Goal: Task Accomplishment & Management: Manage account settings

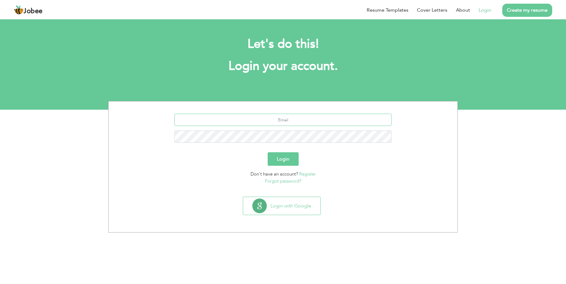
click at [298, 125] on input "text" at bounding box center [283, 120] width 217 height 12
type input "syedbassam09@gmail.com"
click at [268, 152] on button "Login" at bounding box center [283, 158] width 31 height 13
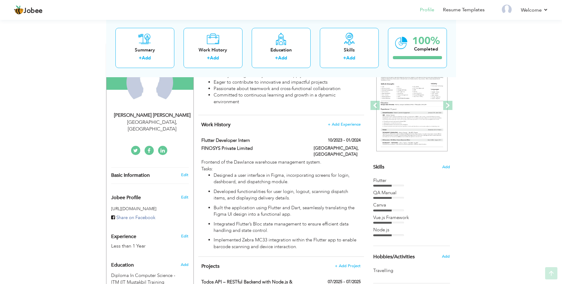
scroll to position [74, 0]
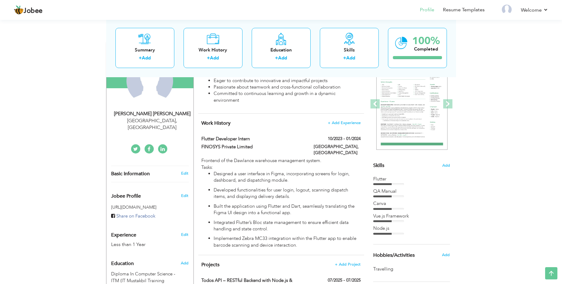
click at [146, 124] on div "Karachi , Pakistan" at bounding box center [152, 124] width 82 height 14
type input "[PERSON_NAME]"
type input "03059561341"
select select "number:166"
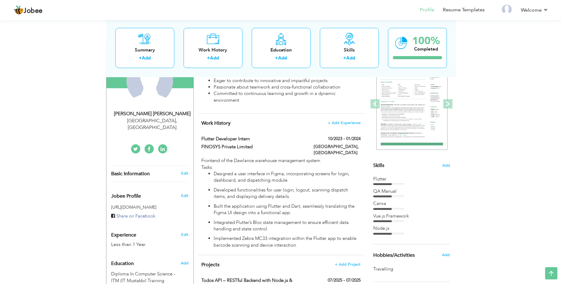
type input "[GEOGRAPHIC_DATA]"
select select "number:2"
type input "linkedin.com/in/bassam-ali-75457416b"
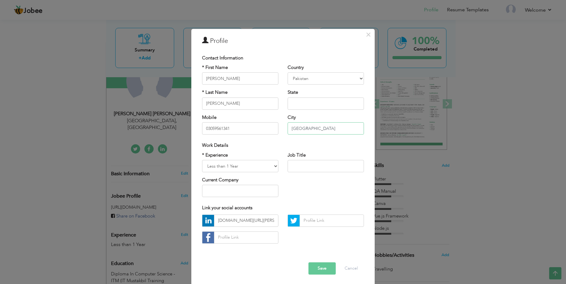
click at [317, 128] on input "[GEOGRAPHIC_DATA]" at bounding box center [326, 128] width 76 height 12
type input "Lahore"
click at [317, 267] on button "Save" at bounding box center [322, 269] width 27 height 12
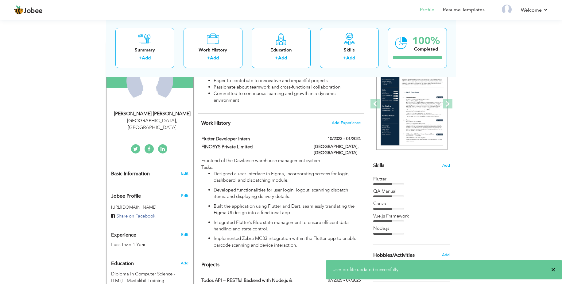
click at [553, 270] on span "×" at bounding box center [553, 270] width 5 height 6
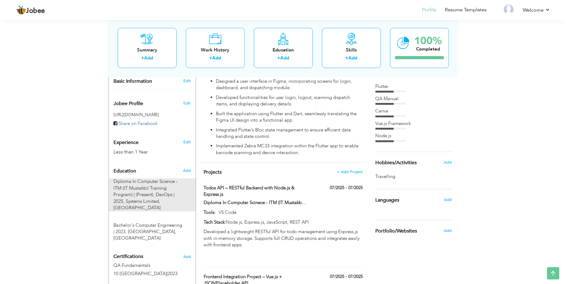
scroll to position [184, 0]
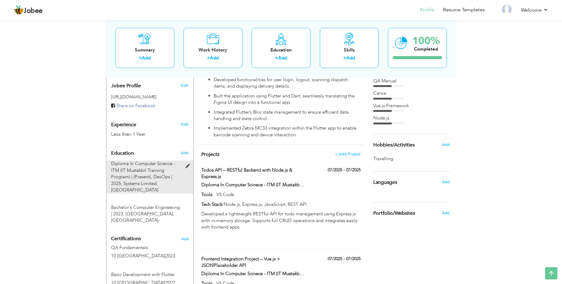
click at [190, 164] on span at bounding box center [189, 166] width 8 height 5
type input "Diploma In Computer Science - ITM (IT Mustakbil Training Program) | (Present)"
type input "DevOps"
type input "2025"
type input "Systems Limited"
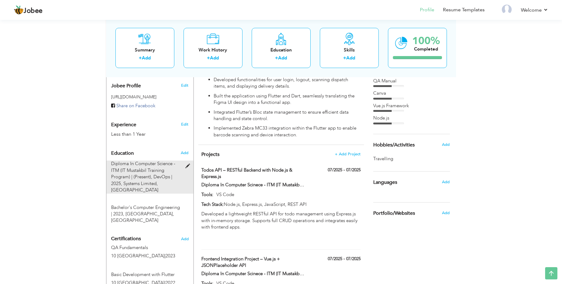
radio input "true"
type input "[GEOGRAPHIC_DATA]"
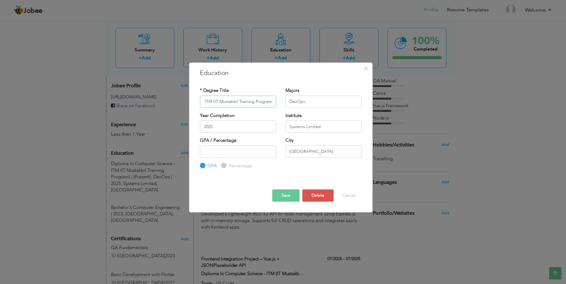
scroll to position [0, 60]
type input "Diploma In Computer Science - ITM (IT Mustakbil Training Program)"
click at [243, 198] on div "Save Save and Continue Delete Cancel" at bounding box center [280, 190] width 171 height 32
click at [286, 197] on button "Save" at bounding box center [285, 196] width 27 height 12
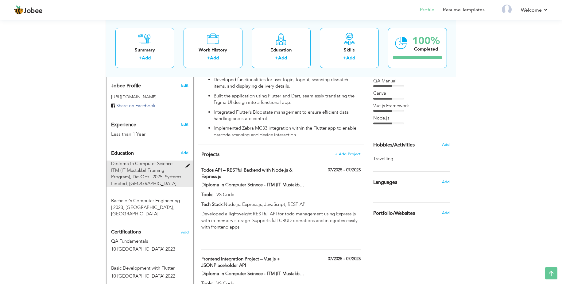
click at [146, 172] on span "Diploma In Computer Science - ITM (IT Mustakbil Training Program), DevOps | 202…" at bounding box center [143, 170] width 64 height 19
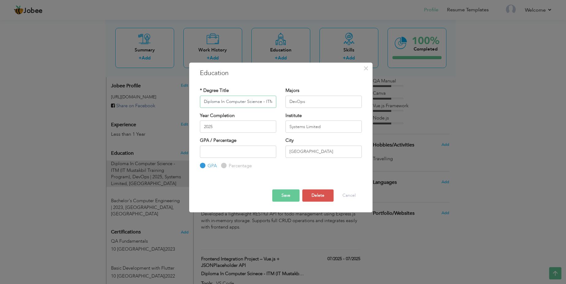
scroll to position [0, 60]
click at [235, 194] on div "Save Save and Continue Delete Cancel" at bounding box center [280, 190] width 171 height 32
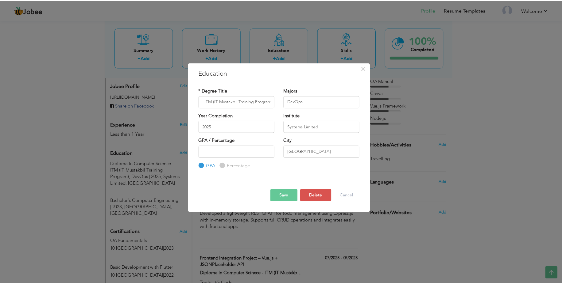
scroll to position [0, 0]
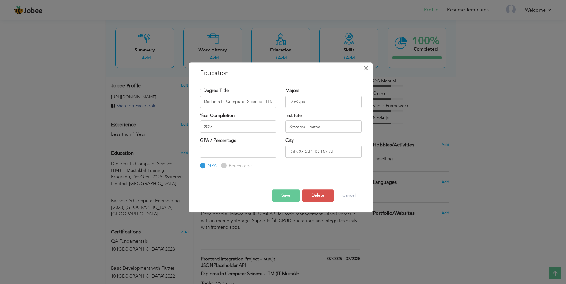
click at [365, 71] on span "×" at bounding box center [365, 68] width 5 height 11
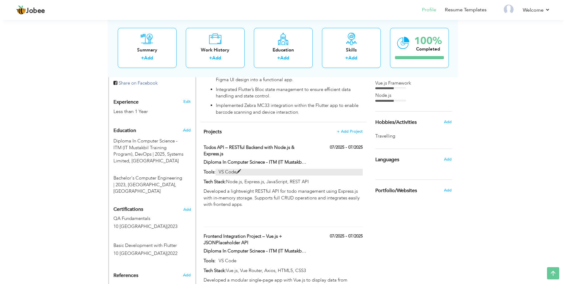
scroll to position [244, 0]
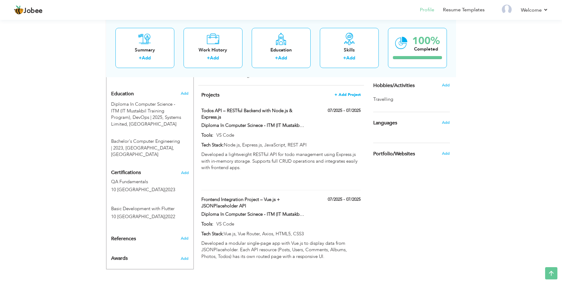
click at [344, 93] on span "+ Add Project" at bounding box center [347, 95] width 26 height 4
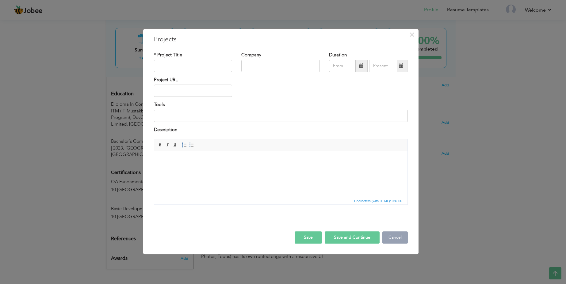
click at [390, 238] on button "Cancel" at bounding box center [394, 238] width 25 height 12
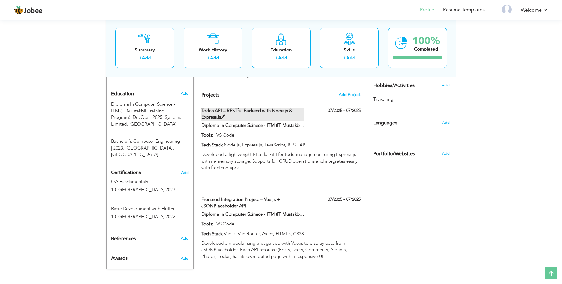
click at [271, 108] on label "Todos API – RESTful Backend with Node.js & Express.js" at bounding box center [252, 114] width 103 height 13
type input "Todos API – RESTful Backend with Node.js & Express.js"
type input "Diploma In Computer Scinece - ITM (IT Mustakbil Training Program), Systems Limi…"
type input "07/2025"
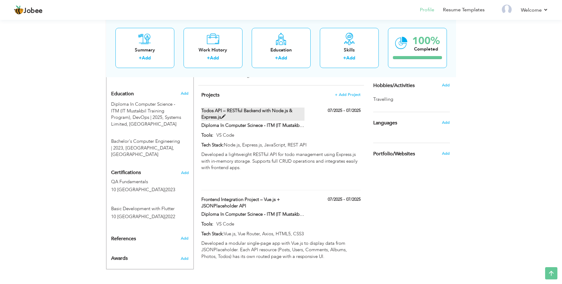
type input "VS Code"
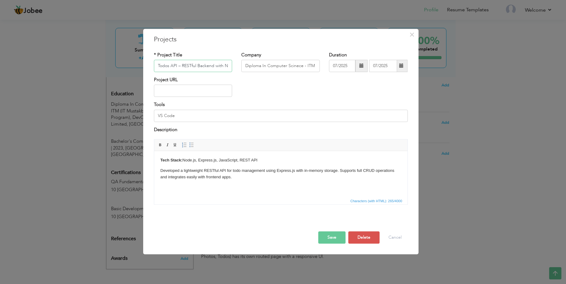
scroll to position [0, 34]
click at [391, 236] on button "Cancel" at bounding box center [394, 238] width 25 height 12
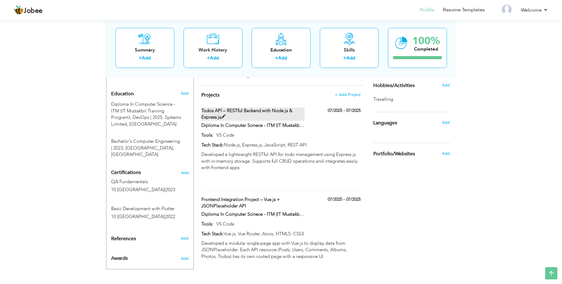
click at [288, 108] on label "Todos API – RESTful Backend with Node.js & Express.js" at bounding box center [252, 114] width 103 height 13
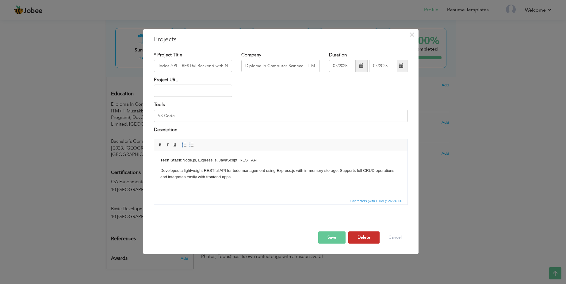
click at [368, 237] on button "Delete" at bounding box center [363, 238] width 31 height 12
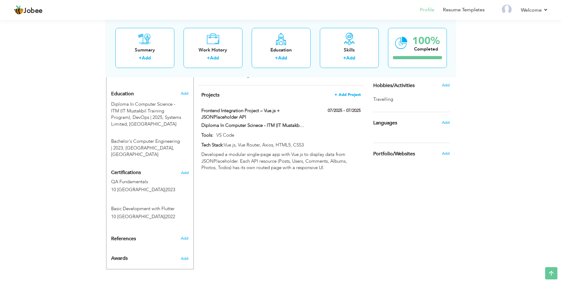
click at [350, 93] on span "+ Add Project" at bounding box center [347, 95] width 26 height 4
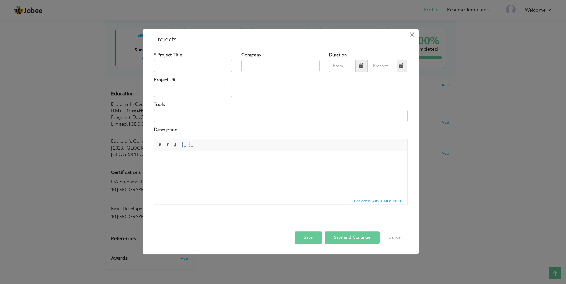
drag, startPoint x: 411, startPoint y: 36, endPoint x: 406, endPoint y: 42, distance: 7.9
click at [412, 36] on span "×" at bounding box center [411, 34] width 5 height 11
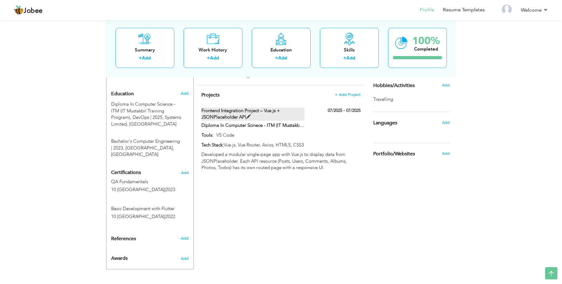
click at [279, 109] on label "Frontend Integration Project – Vue.js + JSONPlaceholder API" at bounding box center [252, 114] width 103 height 13
type input "Frontend Integration Project – Vue.js + JSONPlaceholder API"
type input "Diploma In Computer Scinece - ITM (IT Mustakbil Training Program), Systems Limi…"
type input "07/2025"
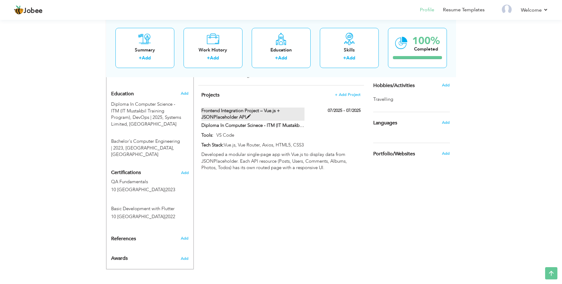
type input "VS Code"
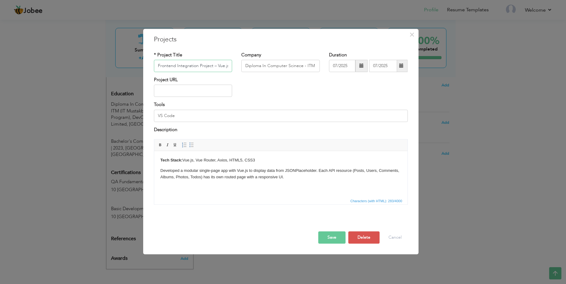
scroll to position [0, 46]
click at [309, 68] on input "Diploma In Computer Scinece - ITM (IT Mustakbil Training Program), Systems Limi…" at bounding box center [280, 66] width 79 height 12
click at [411, 35] on span "×" at bounding box center [411, 34] width 5 height 11
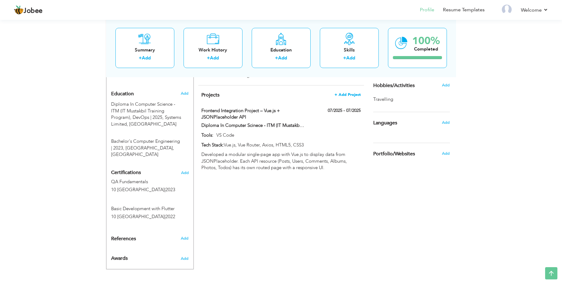
click at [349, 93] on span "+ Add Project" at bounding box center [347, 95] width 26 height 4
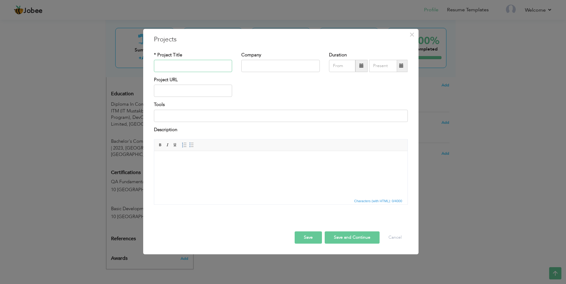
paste input "DevOps Deployment Project – Docker, Terraform & AWS"
type input "DevOps Deployment Project – Docker, Terraform & AWS"
click at [275, 66] on input "text" at bounding box center [280, 66] width 79 height 12
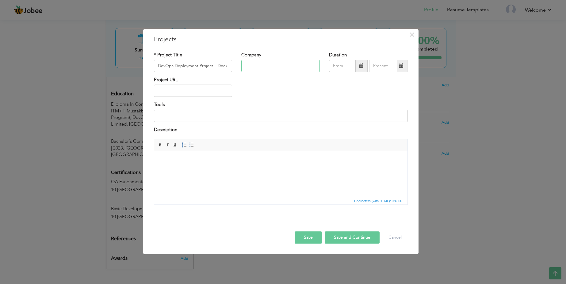
paste input "Diploma in Computer Science – ITM (IT Mustakbil Training Program), Systems Limi…"
type input "Diploma in Computer Science – ITM (IT Mustakbil Training Program), Systems Limi…"
click at [362, 68] on span at bounding box center [361, 66] width 4 height 4
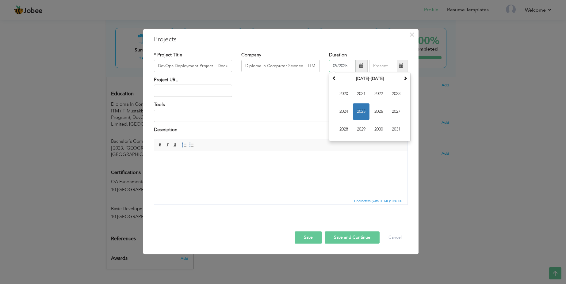
click at [363, 112] on span "2025" at bounding box center [361, 111] width 17 height 17
click at [393, 117] on span "Aug" at bounding box center [396, 111] width 17 height 17
type input "08/2025"
click at [403, 67] on span at bounding box center [401, 66] width 4 height 4
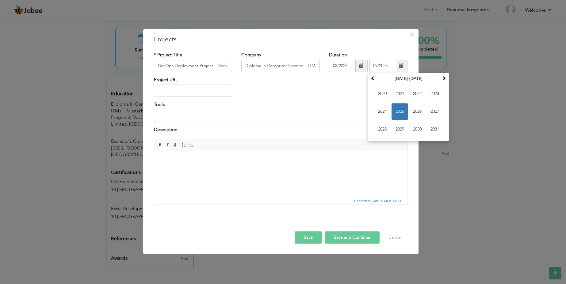
click at [401, 108] on span "2025" at bounding box center [400, 111] width 17 height 17
click at [433, 113] on span "Aug" at bounding box center [435, 111] width 17 height 17
type input "08/2025"
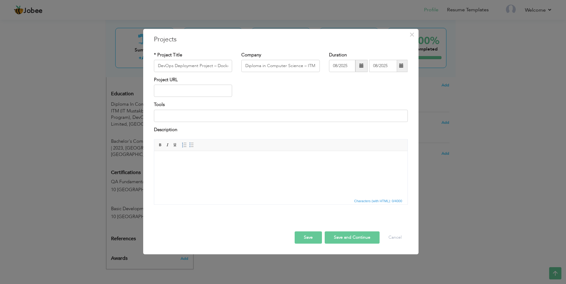
click at [364, 68] on span at bounding box center [361, 66] width 12 height 12
click at [342, 131] on span "Sep" at bounding box center [344, 129] width 17 height 17
type input "09/2025"
click at [409, 67] on div "Duration 09/2025 08/2025" at bounding box center [368, 64] width 88 height 25
click at [403, 63] on span at bounding box center [402, 66] width 12 height 12
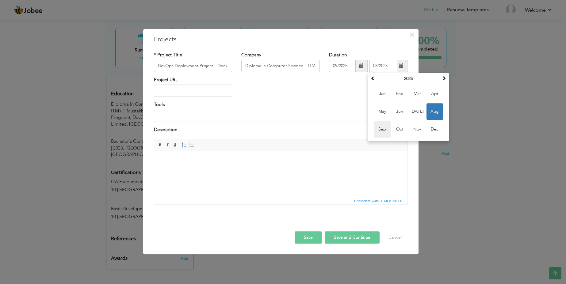
click at [382, 128] on span "Sep" at bounding box center [382, 129] width 17 height 17
type input "09/2025"
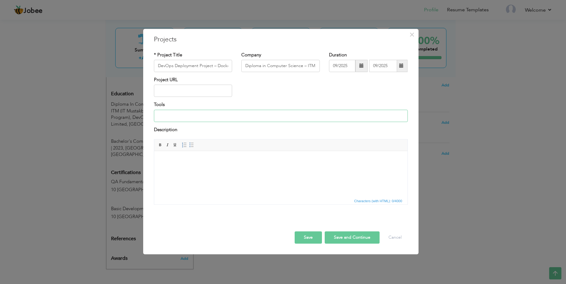
click at [243, 113] on input at bounding box center [281, 116] width 254 height 12
click at [207, 170] on html at bounding box center [280, 160] width 253 height 19
click at [220, 113] on input at bounding box center [281, 116] width 254 height 12
paste input "VS Code, GitHub, Jenkins"
type input "VS Code, GitHub, Jenkins"
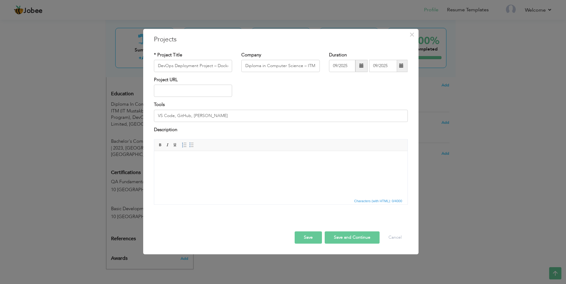
click at [224, 162] on body at bounding box center [280, 160] width 241 height 6
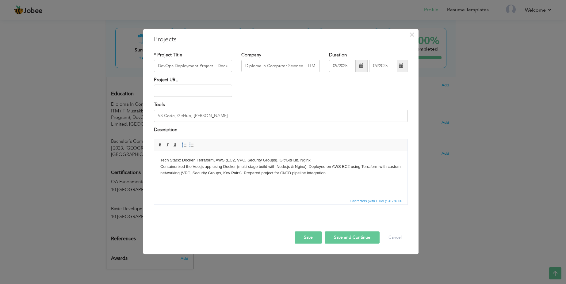
click at [313, 238] on button "Save" at bounding box center [308, 238] width 27 height 12
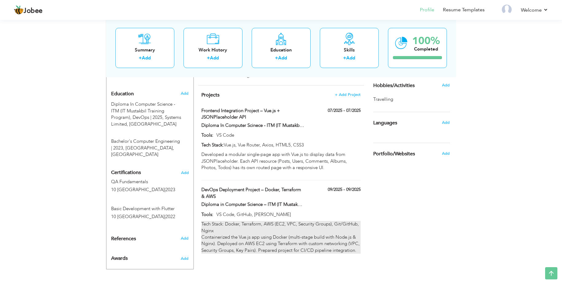
click at [285, 227] on div "Tech Stack: Docker, Terraform, AWS (EC2, VPC, Security Groups), Git/GitHub, Ngi…" at bounding box center [280, 237] width 159 height 33
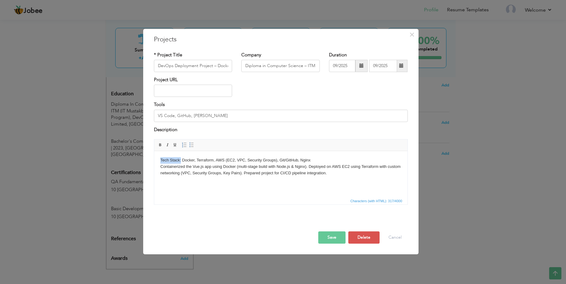
drag, startPoint x: 164, startPoint y: 160, endPoint x: 180, endPoint y: 161, distance: 16.0
click at [180, 161] on body "Tech Stack: Docker, Terraform, AWS (EC2, VPC, Security Groups), Git/GitHub, Ngi…" at bounding box center [280, 166] width 241 height 19
click at [158, 145] on span at bounding box center [160, 145] width 5 height 5
click at [337, 235] on button "Save" at bounding box center [331, 238] width 27 height 12
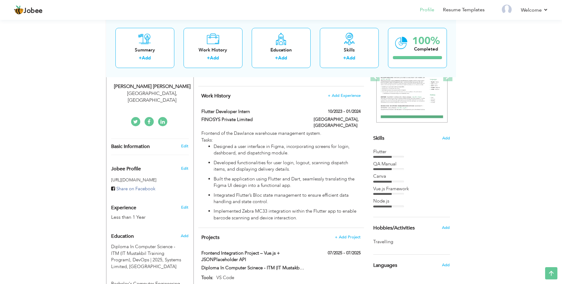
scroll to position [96, 0]
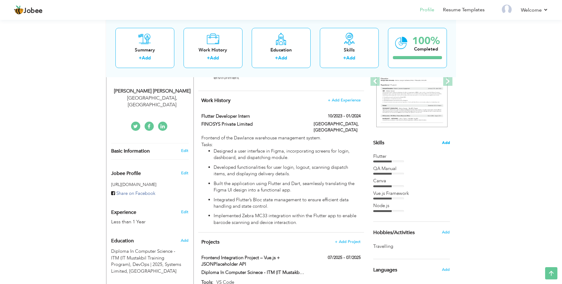
click at [445, 142] on span "Add" at bounding box center [446, 143] width 8 height 6
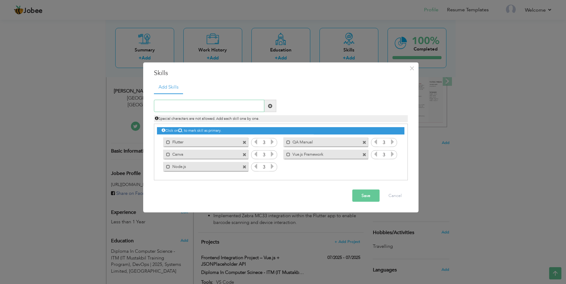
click at [217, 105] on input "text" at bounding box center [209, 106] width 110 height 12
type input "Docker"
click at [392, 167] on icon at bounding box center [393, 167] width 6 height 6
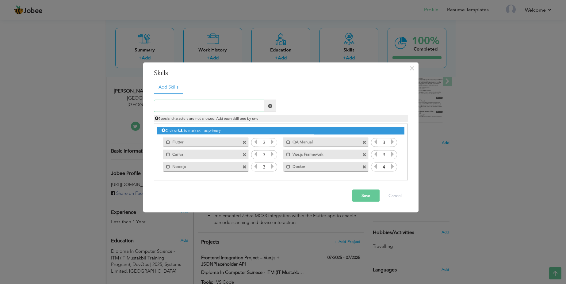
click at [232, 109] on input "text" at bounding box center [209, 106] width 110 height 12
type input "Terraform"
click at [368, 197] on button "Save" at bounding box center [365, 196] width 27 height 12
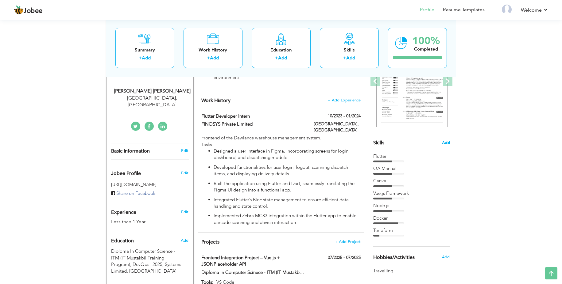
click at [449, 142] on span "Add" at bounding box center [446, 143] width 8 height 6
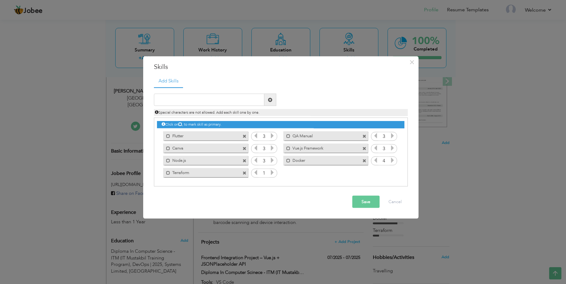
click at [272, 175] on icon at bounding box center [273, 173] width 6 height 6
click at [254, 175] on icon at bounding box center [256, 173] width 6 height 6
click at [274, 172] on icon at bounding box center [273, 173] width 6 height 6
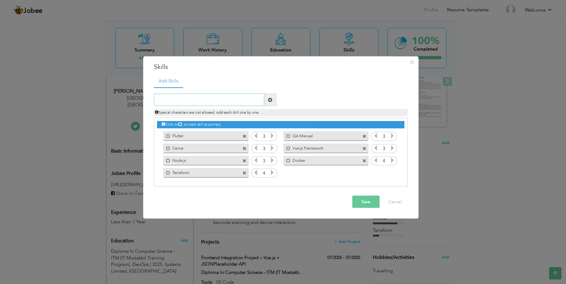
click at [239, 102] on input "text" at bounding box center [209, 100] width 110 height 12
type input "AWS"
click at [391, 174] on icon at bounding box center [393, 173] width 6 height 6
click at [391, 175] on icon at bounding box center [393, 173] width 6 height 6
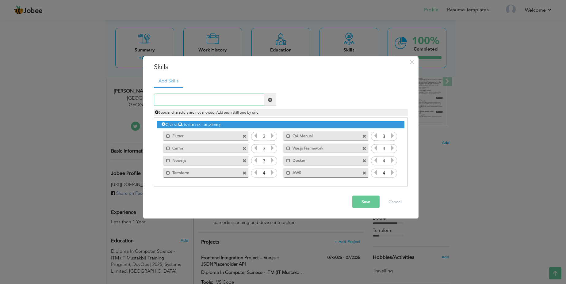
click at [215, 97] on input "text" at bounding box center [209, 100] width 110 height 12
type input "Git/Github"
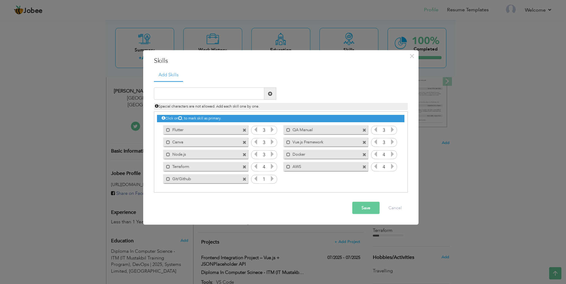
click at [274, 181] on icon at bounding box center [273, 179] width 6 height 6
click at [254, 181] on icon at bounding box center [256, 179] width 6 height 6
click at [215, 93] on input "text" at bounding box center [209, 94] width 110 height 12
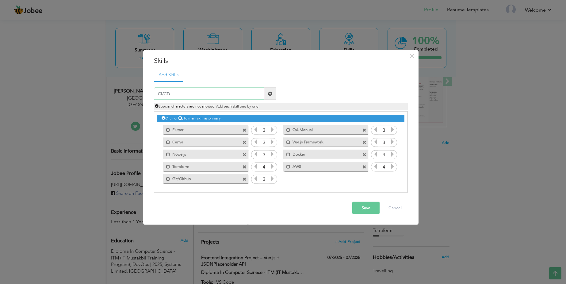
type input "CI/CD"
click at [359, 211] on button "Save" at bounding box center [365, 208] width 27 height 12
click at [393, 179] on icon at bounding box center [393, 179] width 6 height 6
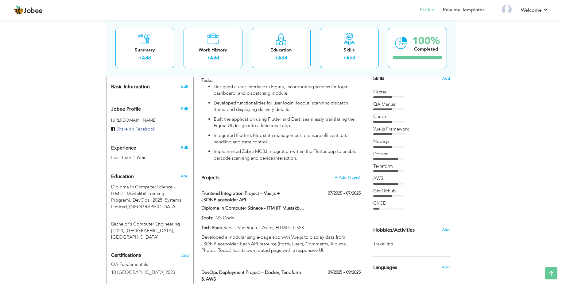
scroll to position [133, 0]
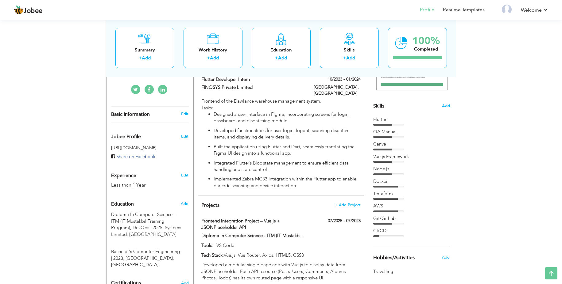
click at [447, 104] on span "Add" at bounding box center [446, 106] width 8 height 6
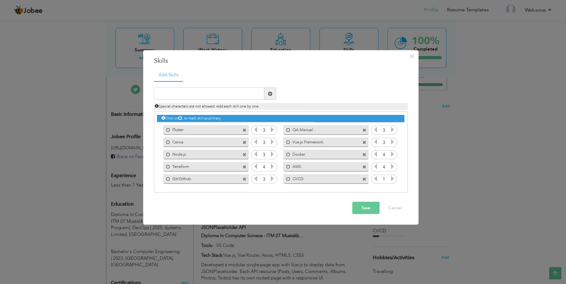
click at [393, 177] on icon at bounding box center [393, 179] width 6 height 6
click at [367, 211] on button "Save" at bounding box center [365, 208] width 27 height 12
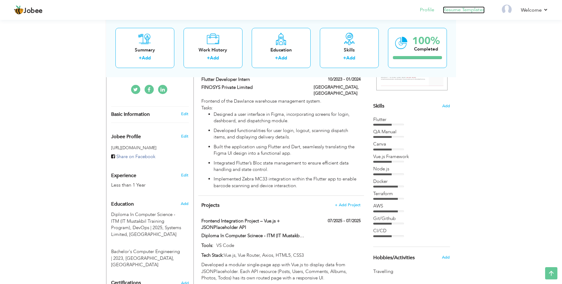
click at [472, 10] on link "Resume Templates" at bounding box center [464, 9] width 42 height 7
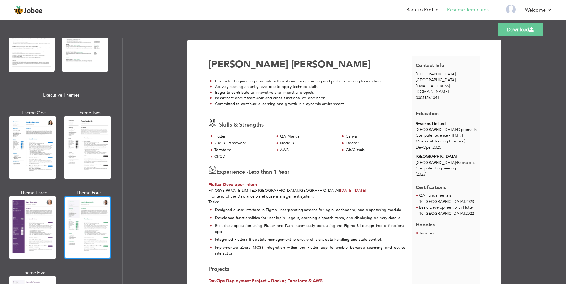
scroll to position [489, 0]
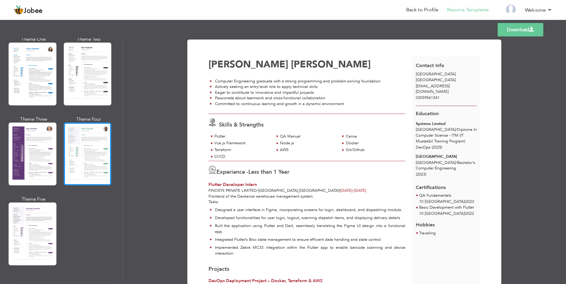
click at [90, 134] on div at bounding box center [88, 154] width 48 height 63
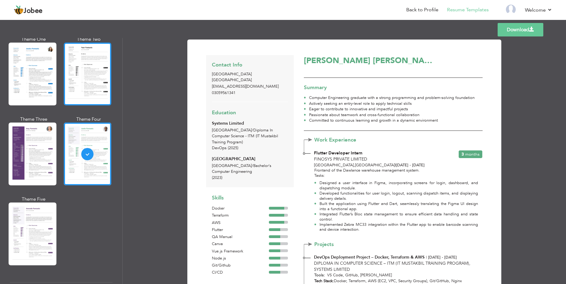
click at [79, 71] on div at bounding box center [88, 74] width 48 height 63
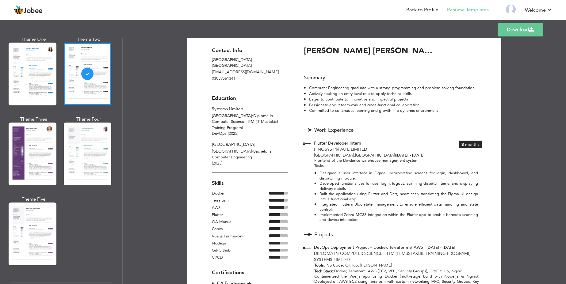
scroll to position [0, 0]
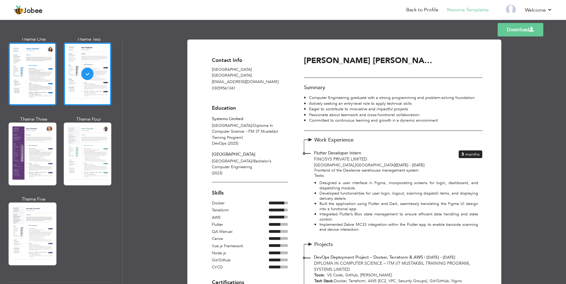
click at [37, 79] on div at bounding box center [33, 74] width 48 height 63
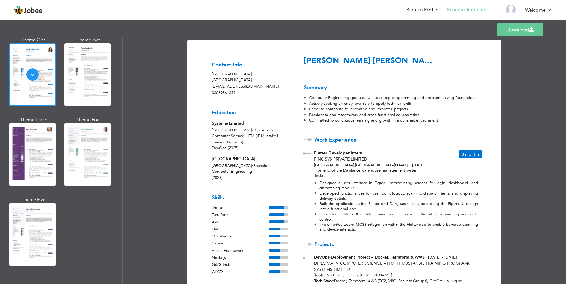
click at [529, 31] on link "Download" at bounding box center [520, 29] width 46 height 13
click at [513, 34] on link "Download" at bounding box center [520, 29] width 46 height 13
click at [431, 14] on li "Back to Profile" at bounding box center [418, 10] width 41 height 17
click at [428, 10] on link "Back to Profile" at bounding box center [422, 9] width 32 height 7
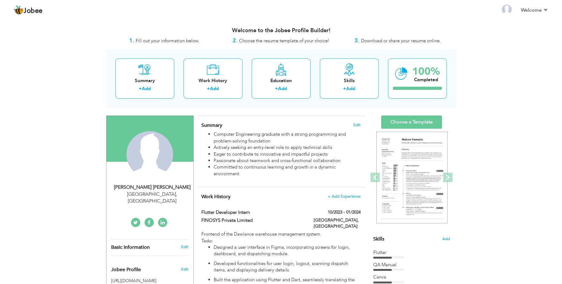
click at [138, 196] on div "[GEOGRAPHIC_DATA] , [GEOGRAPHIC_DATA]" at bounding box center [152, 198] width 82 height 14
type input "[PERSON_NAME]"
type input "Ali"
type input "03059561341"
select select "number:166"
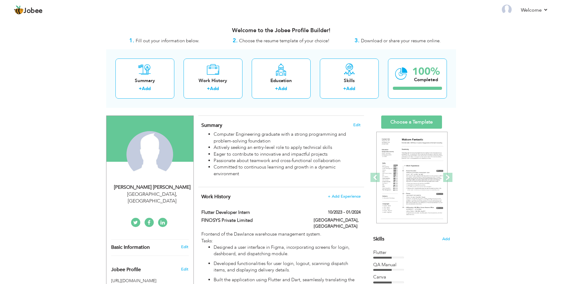
type input "Lahore"
select select "number:2"
type input "linkedin.com/in/bassam-ali-75457416b"
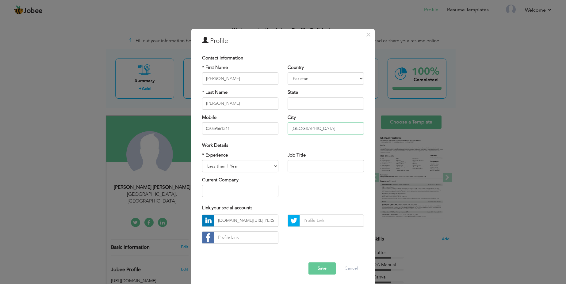
click at [312, 133] on input "Lahore" at bounding box center [326, 128] width 76 height 12
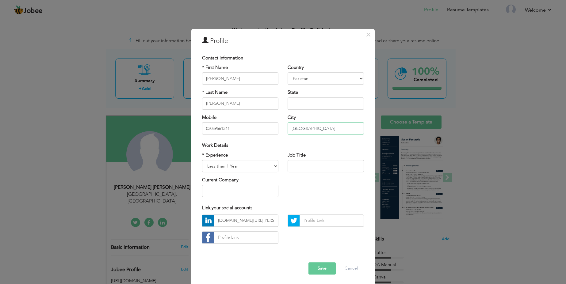
type input "[GEOGRAPHIC_DATA]"
click at [298, 137] on div "Country Afghanistan Albania Algeria American Samoa Andorra Angola Anguilla Anta…" at bounding box center [326, 101] width 86 height 75
click at [321, 270] on button "Save" at bounding box center [322, 269] width 27 height 12
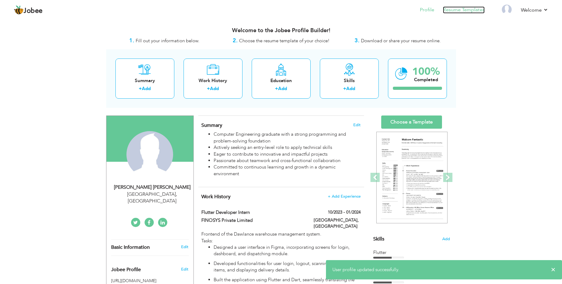
click at [454, 10] on link "Resume Templates" at bounding box center [464, 9] width 42 height 7
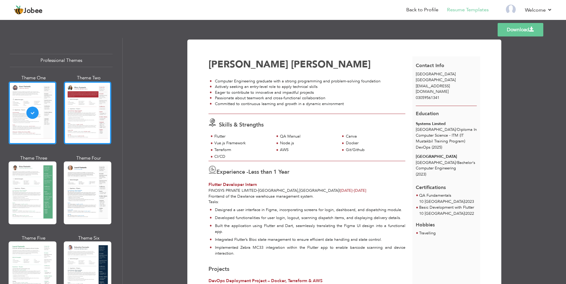
click at [93, 129] on div at bounding box center [88, 113] width 48 height 63
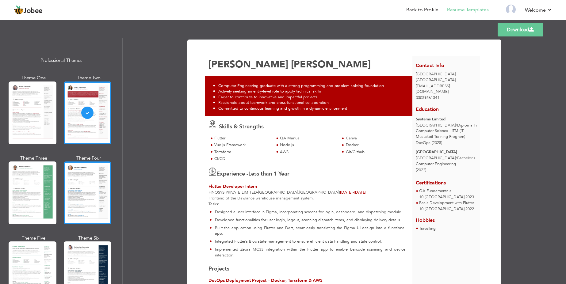
click at [77, 184] on div at bounding box center [88, 193] width 48 height 63
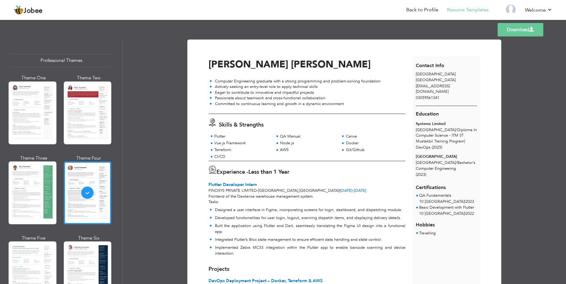
click at [32, 192] on div at bounding box center [33, 193] width 48 height 63
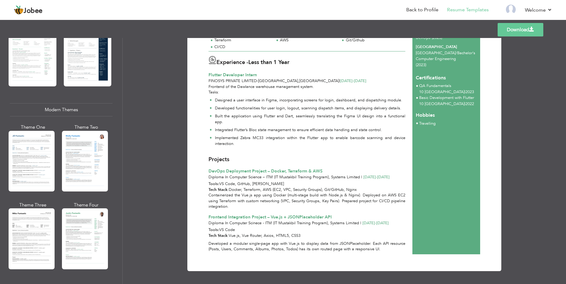
scroll to position [221, 0]
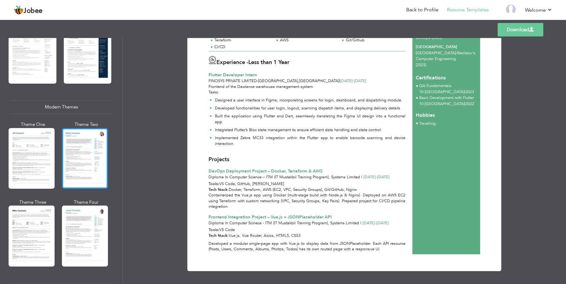
click at [91, 178] on div at bounding box center [85, 158] width 46 height 61
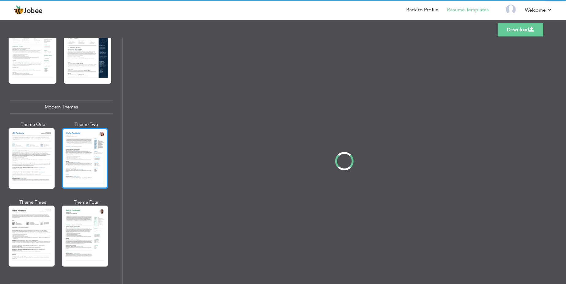
scroll to position [0, 0]
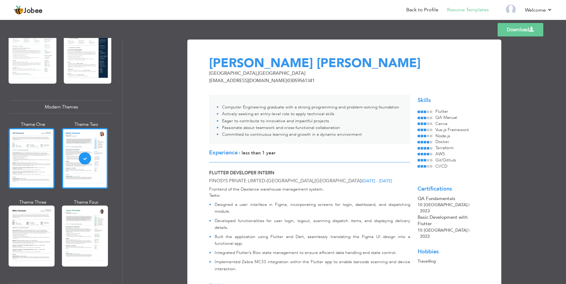
click at [26, 152] on div at bounding box center [32, 158] width 46 height 61
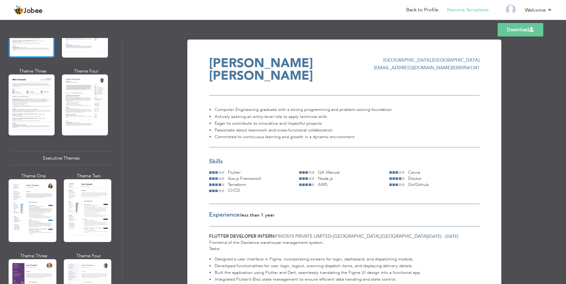
scroll to position [368, 0]
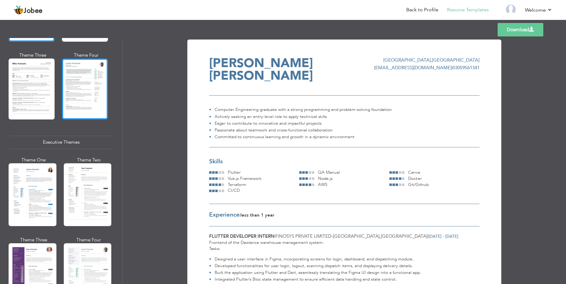
click at [79, 73] on div at bounding box center [85, 89] width 46 height 61
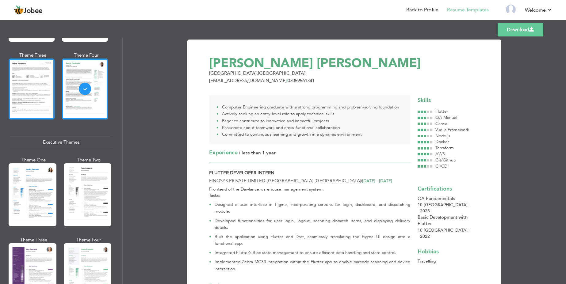
click at [39, 83] on div at bounding box center [32, 89] width 46 height 61
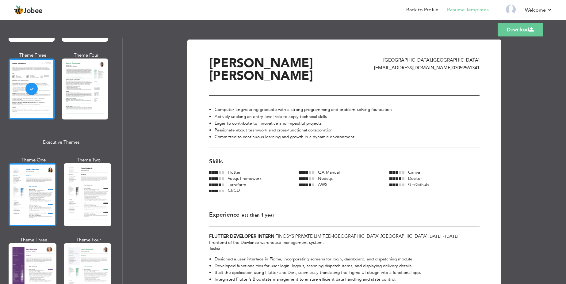
click at [38, 187] on div at bounding box center [33, 194] width 48 height 63
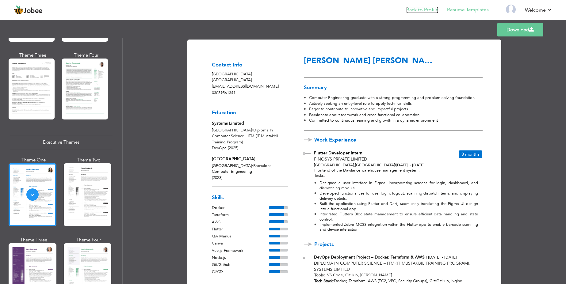
click at [410, 10] on link "Back to Profile" at bounding box center [422, 9] width 32 height 7
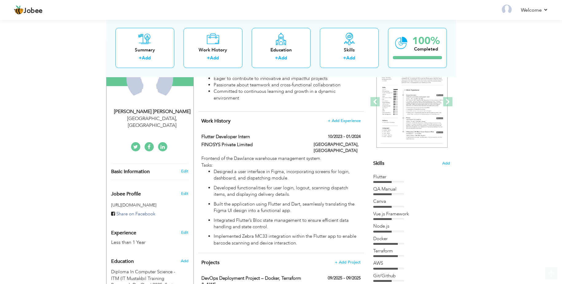
scroll to position [147, 0]
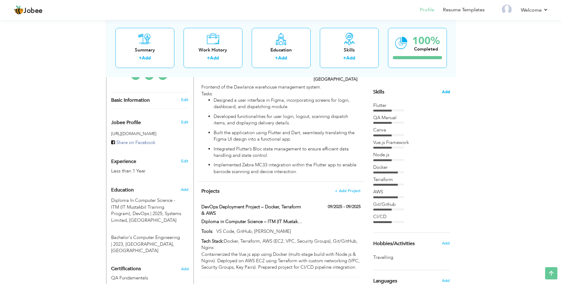
click at [443, 94] on span "Add" at bounding box center [446, 92] width 8 height 6
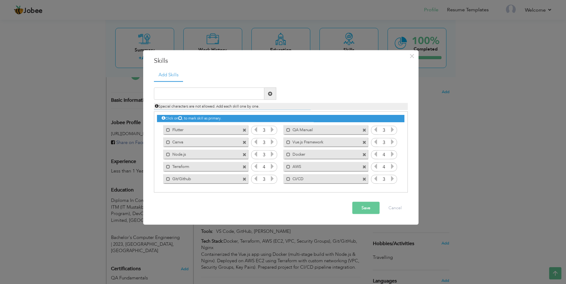
drag, startPoint x: 309, startPoint y: 181, endPoint x: 311, endPoint y: 152, distance: 28.9
click at [311, 152] on div "Click on , to mark skill as primary. Mark as primary skill. Flutter 3 QA Manual…" at bounding box center [280, 148] width 247 height 73
drag, startPoint x: 314, startPoint y: 177, endPoint x: 314, endPoint y: 144, distance: 33.7
click at [314, 144] on div "Click on , to mark skill as primary. Mark as primary skill. Flutter 3 QA Manual…" at bounding box center [280, 148] width 247 height 73
click at [399, 211] on button "Cancel" at bounding box center [394, 208] width 25 height 12
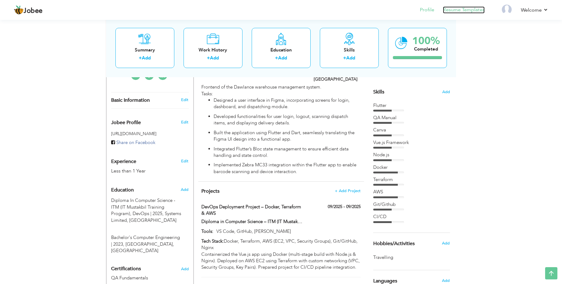
click at [461, 11] on link "Resume Templates" at bounding box center [464, 9] width 42 height 7
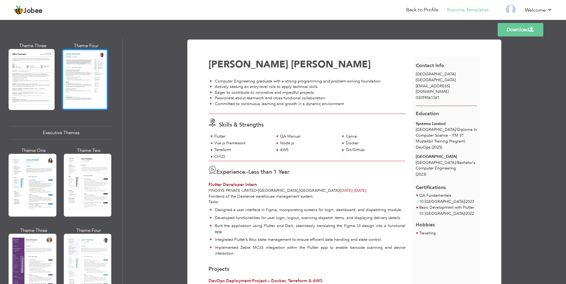
scroll to position [405, 0]
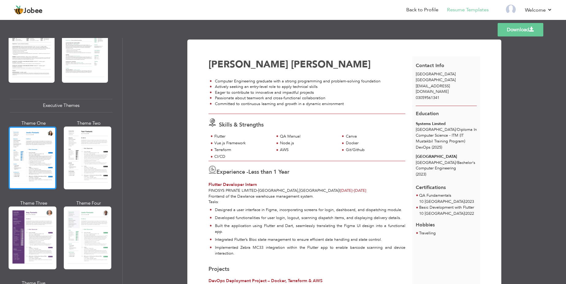
click at [45, 156] on div at bounding box center [33, 158] width 48 height 63
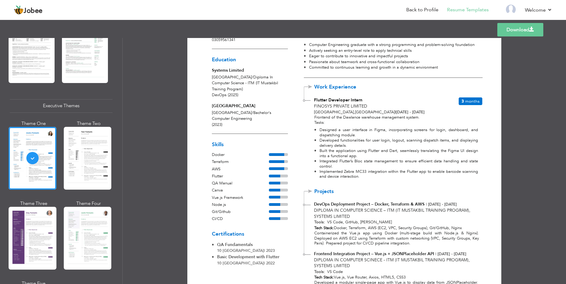
scroll to position [122, 0]
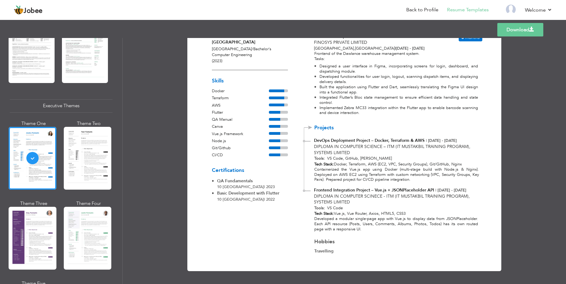
click at [101, 146] on div at bounding box center [88, 158] width 48 height 63
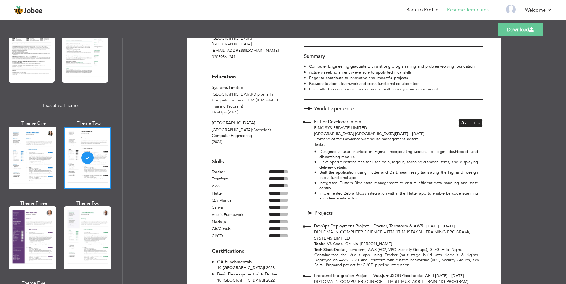
scroll to position [95, 0]
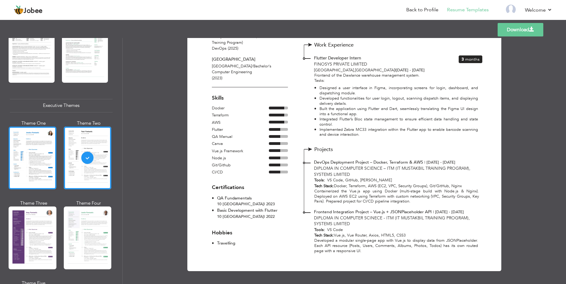
click at [32, 145] on div at bounding box center [33, 158] width 48 height 63
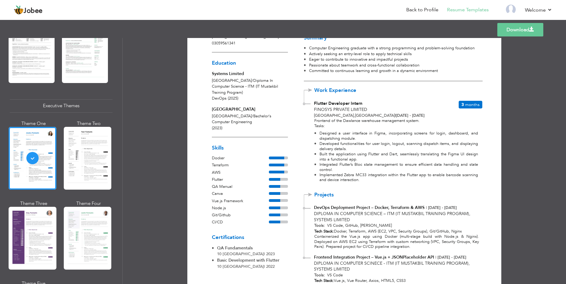
scroll to position [110, 0]
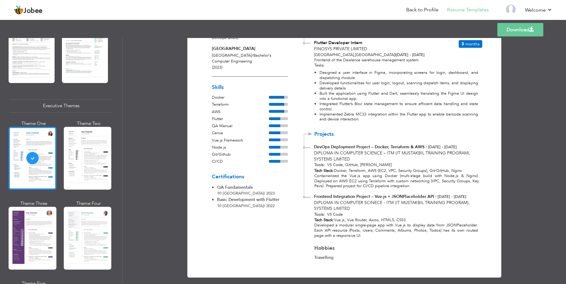
click at [37, 151] on div at bounding box center [33, 158] width 48 height 63
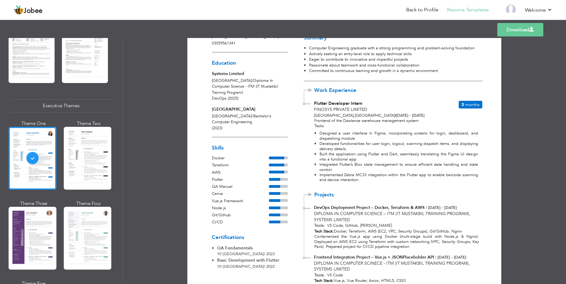
scroll to position [122, 0]
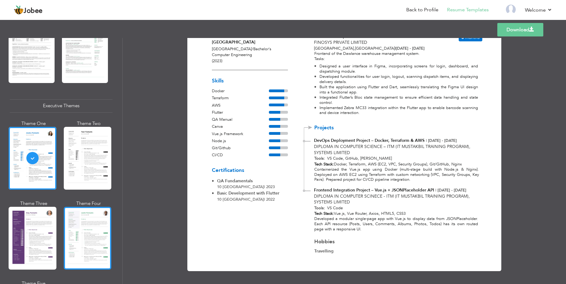
click at [91, 227] on div at bounding box center [88, 238] width 48 height 63
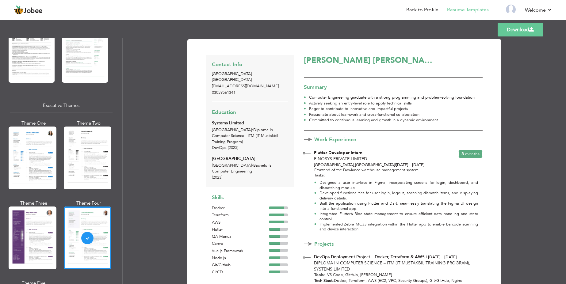
scroll to position [0, 0]
click at [34, 147] on div at bounding box center [33, 158] width 48 height 63
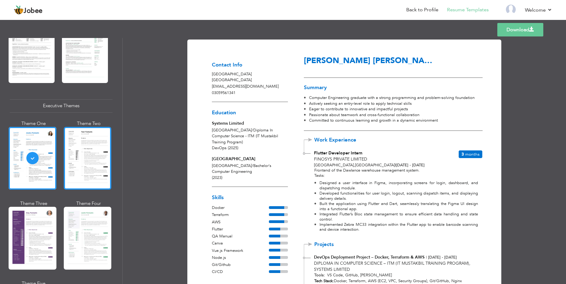
scroll to position [478, 0]
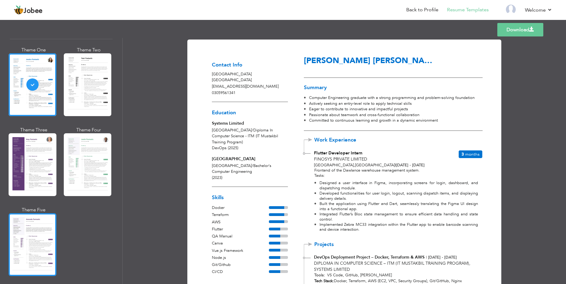
click at [50, 228] on div at bounding box center [33, 244] width 48 height 63
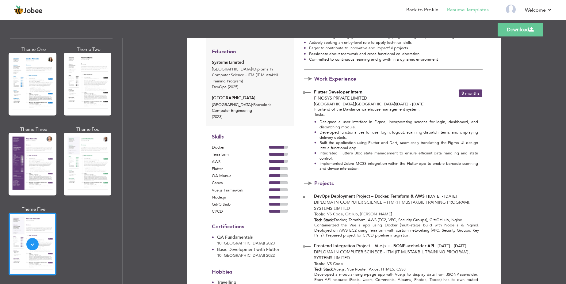
scroll to position [74, 0]
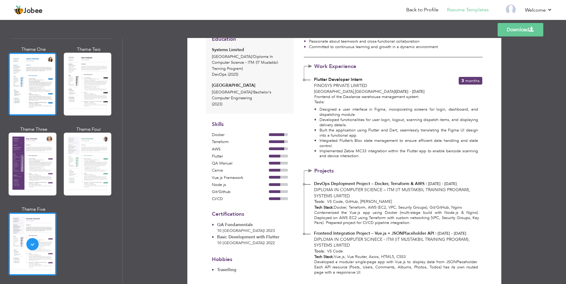
click at [24, 83] on div at bounding box center [33, 84] width 48 height 63
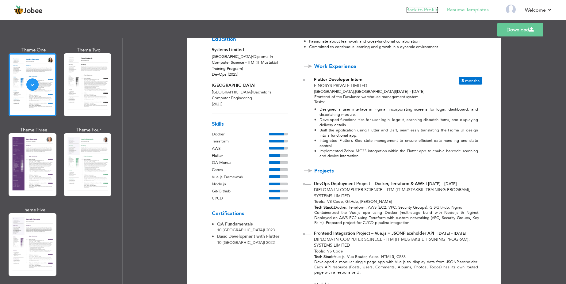
click at [425, 9] on link "Back to Profile" at bounding box center [422, 9] width 32 height 7
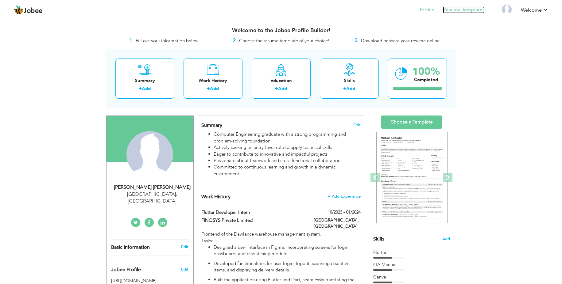
click at [461, 12] on link "Resume Templates" at bounding box center [464, 9] width 42 height 7
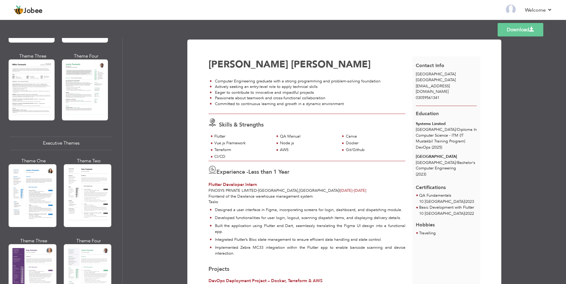
scroll to position [368, 0]
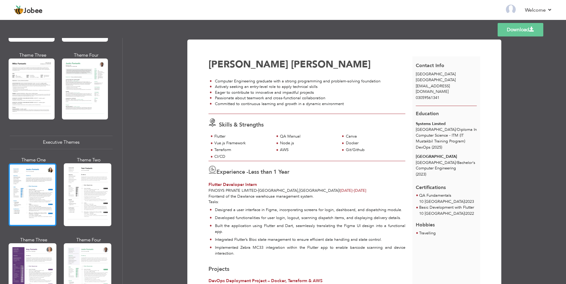
click at [40, 195] on div at bounding box center [33, 194] width 48 height 63
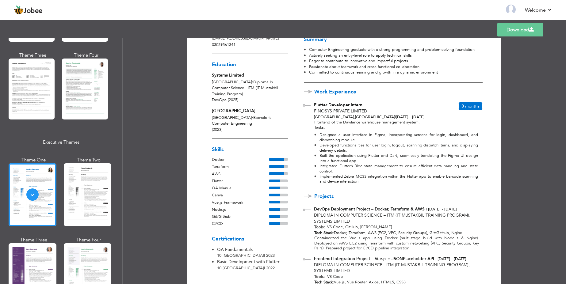
scroll to position [0, 0]
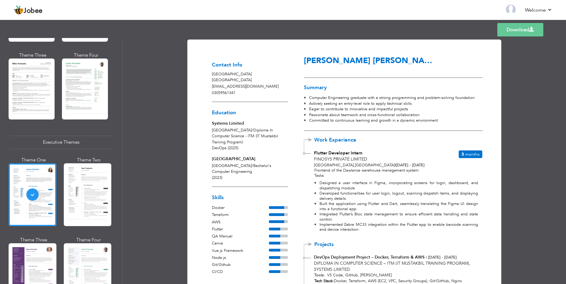
click at [535, 33] on link "Download" at bounding box center [520, 29] width 46 height 13
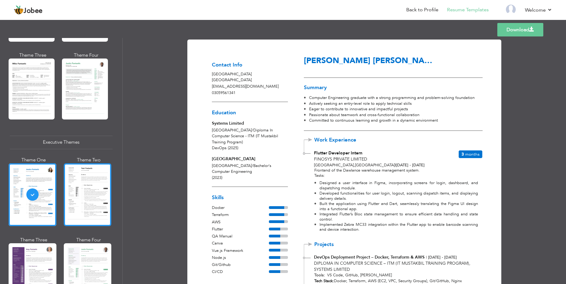
click at [83, 182] on div at bounding box center [88, 194] width 48 height 63
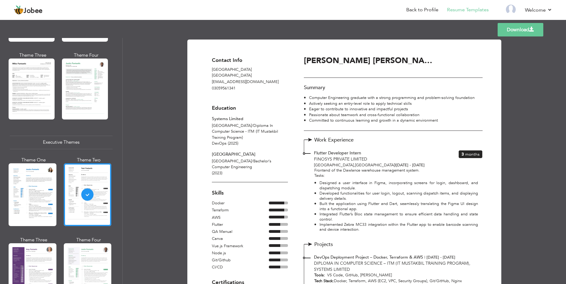
click at [515, 31] on link "Download" at bounding box center [521, 29] width 46 height 13
click at [517, 39] on link "Log off" at bounding box center [524, 41] width 55 height 13
